Goal: Task Accomplishment & Management: Manage account settings

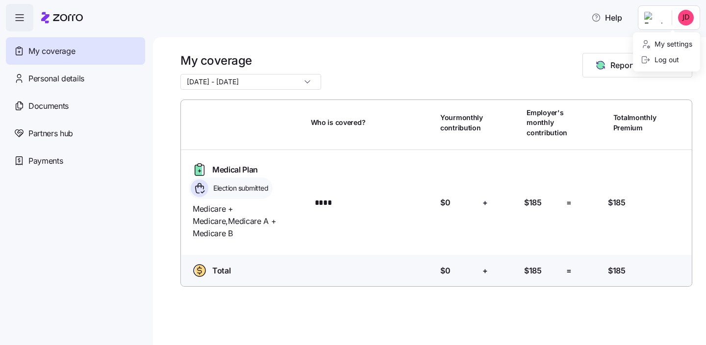
click at [682, 10] on html "Help My coverage Personal details Documents Partners hub Payments My coverage 1…" at bounding box center [353, 169] width 706 height 339
click at [682, 13] on html "Help My coverage Personal details Documents Partners hub Payments My coverage 1…" at bounding box center [353, 169] width 706 height 339
click at [662, 64] on div "Log out" at bounding box center [660, 59] width 38 height 11
